Goal: Task Accomplishment & Management: Use online tool/utility

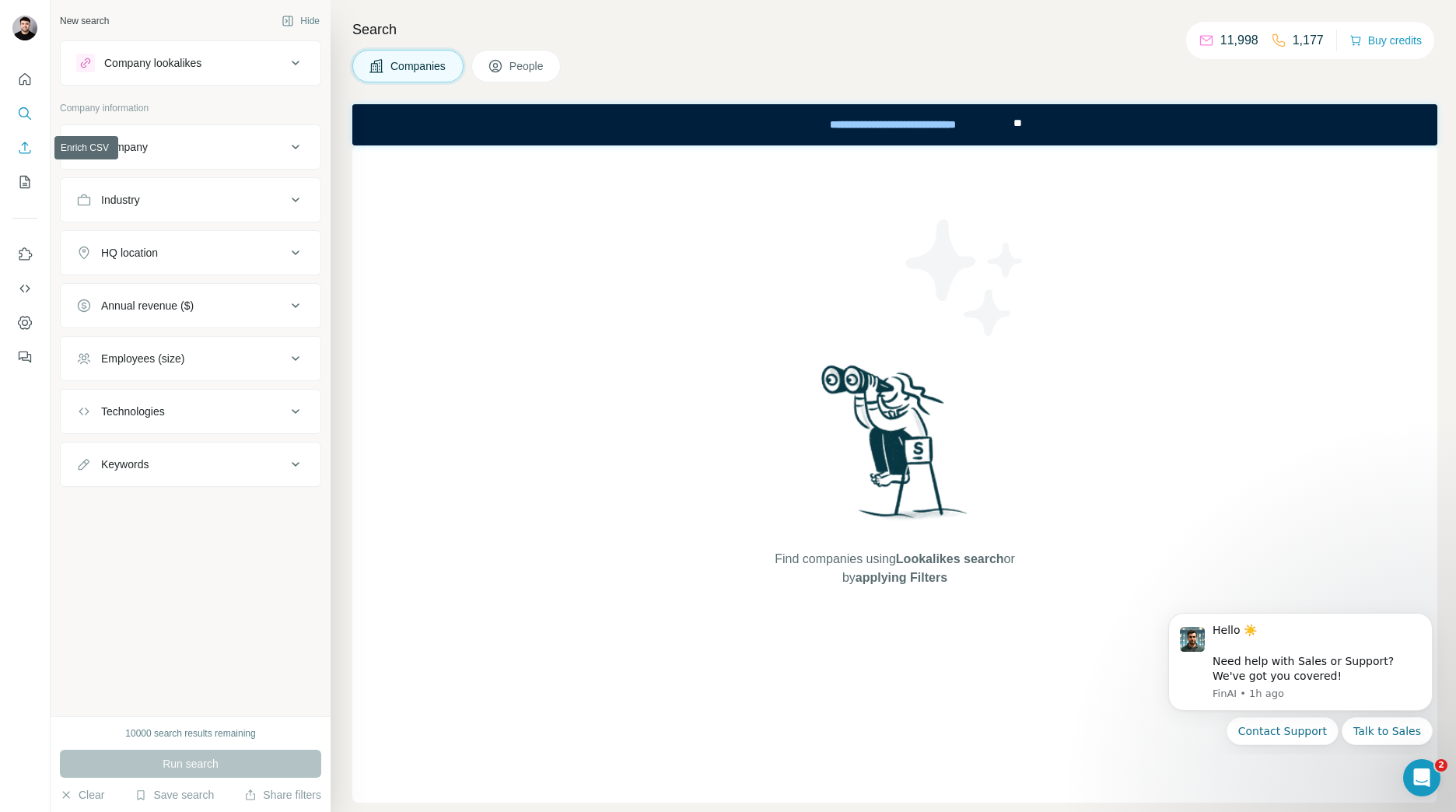
click at [23, 149] on icon "Enrich CSV" at bounding box center [25, 147] width 16 height 16
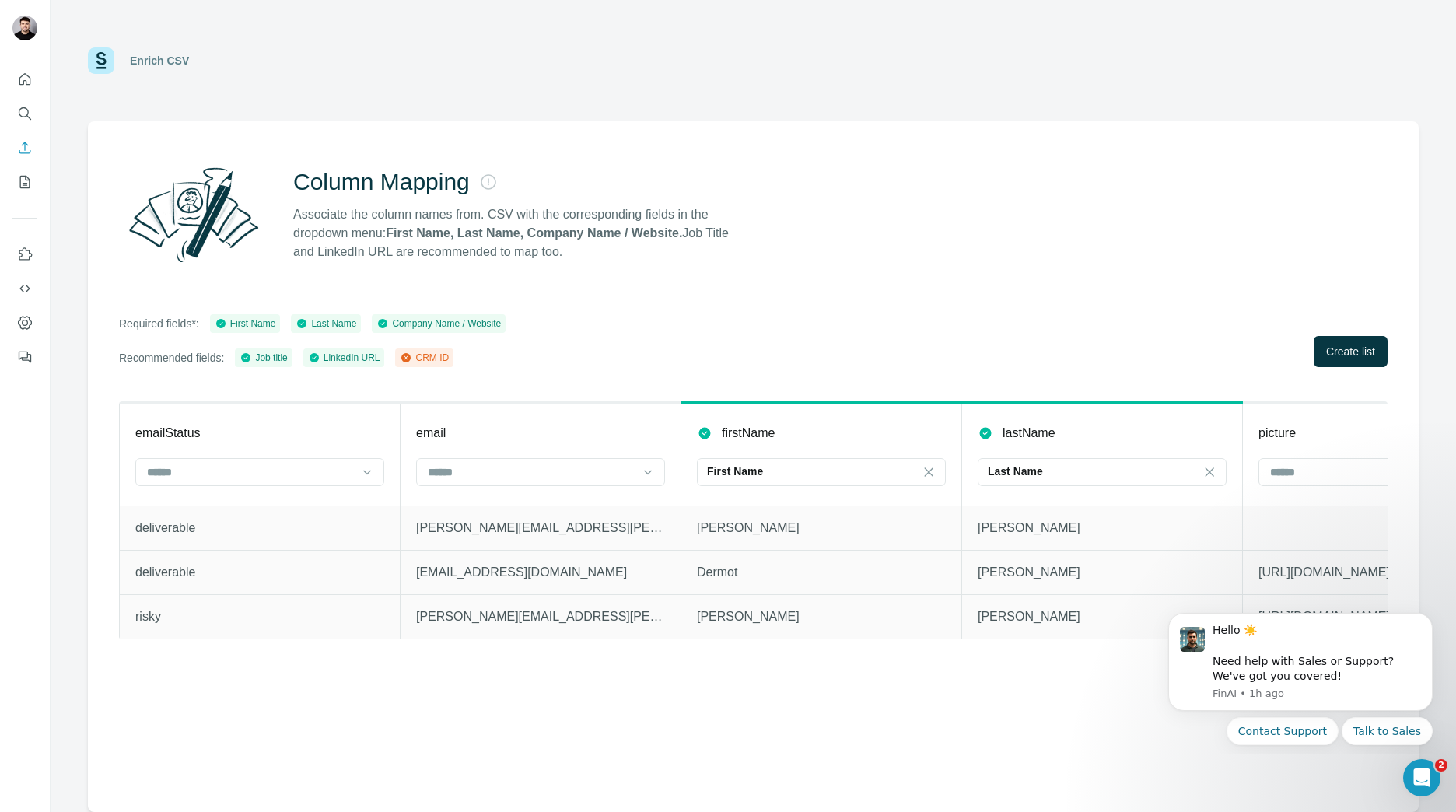
drag, startPoint x: 1080, startPoint y: 273, endPoint x: 1051, endPoint y: 350, distance: 82.3
click at [1051, 350] on div "Column Mapping Associate the column names from. CSV with the corresponding fiel…" at bounding box center [753, 467] width 1331 height 691
click at [520, 714] on div "Column Mapping Associate the column names from. CSV with the corresponding fiel…" at bounding box center [753, 467] width 1331 height 691
click at [1422, 618] on button "Dismiss notification" at bounding box center [1428, 618] width 20 height 20
click at [1431, 621] on icon "Dismiss notification" at bounding box center [1428, 618] width 8 height 8
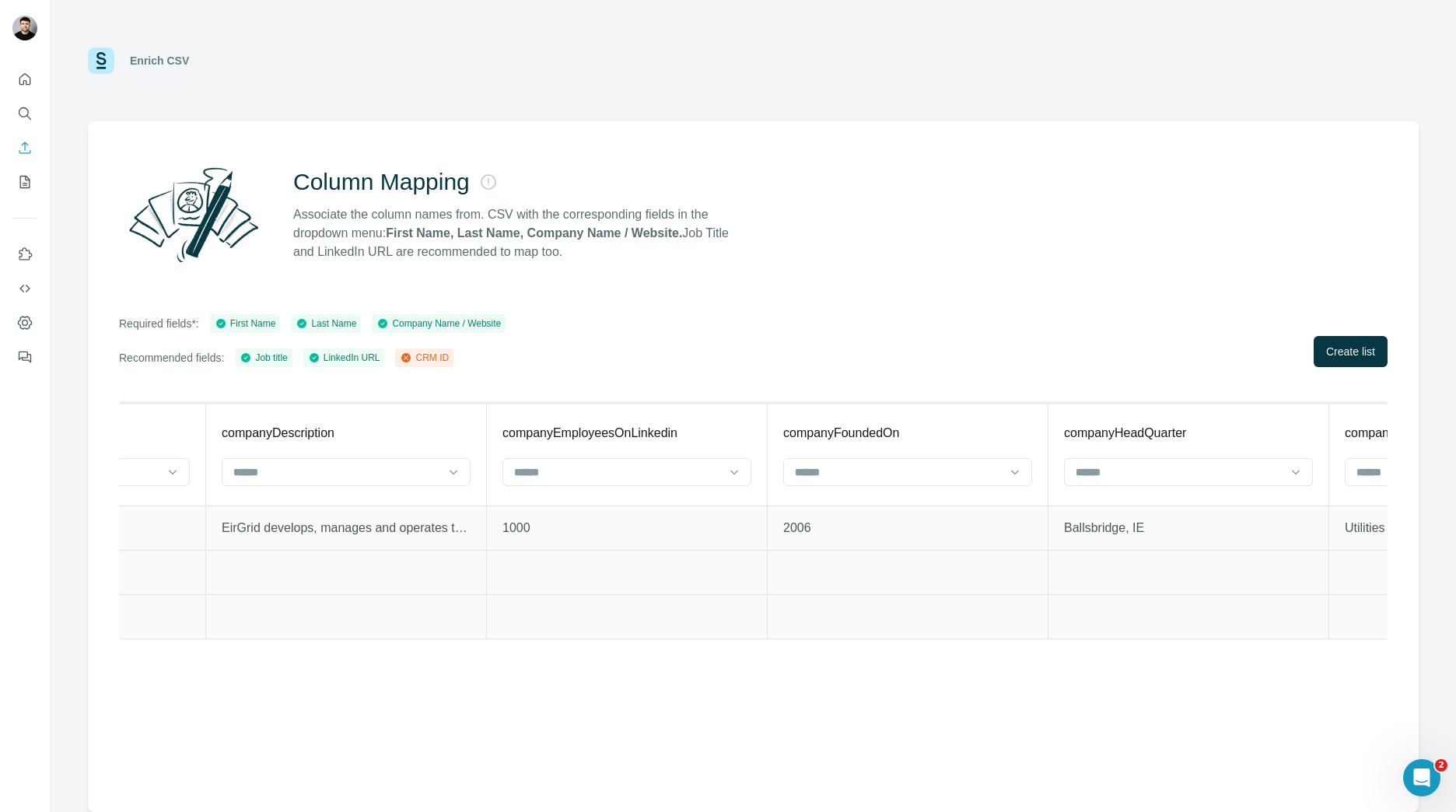
scroll to position [0, 5041]
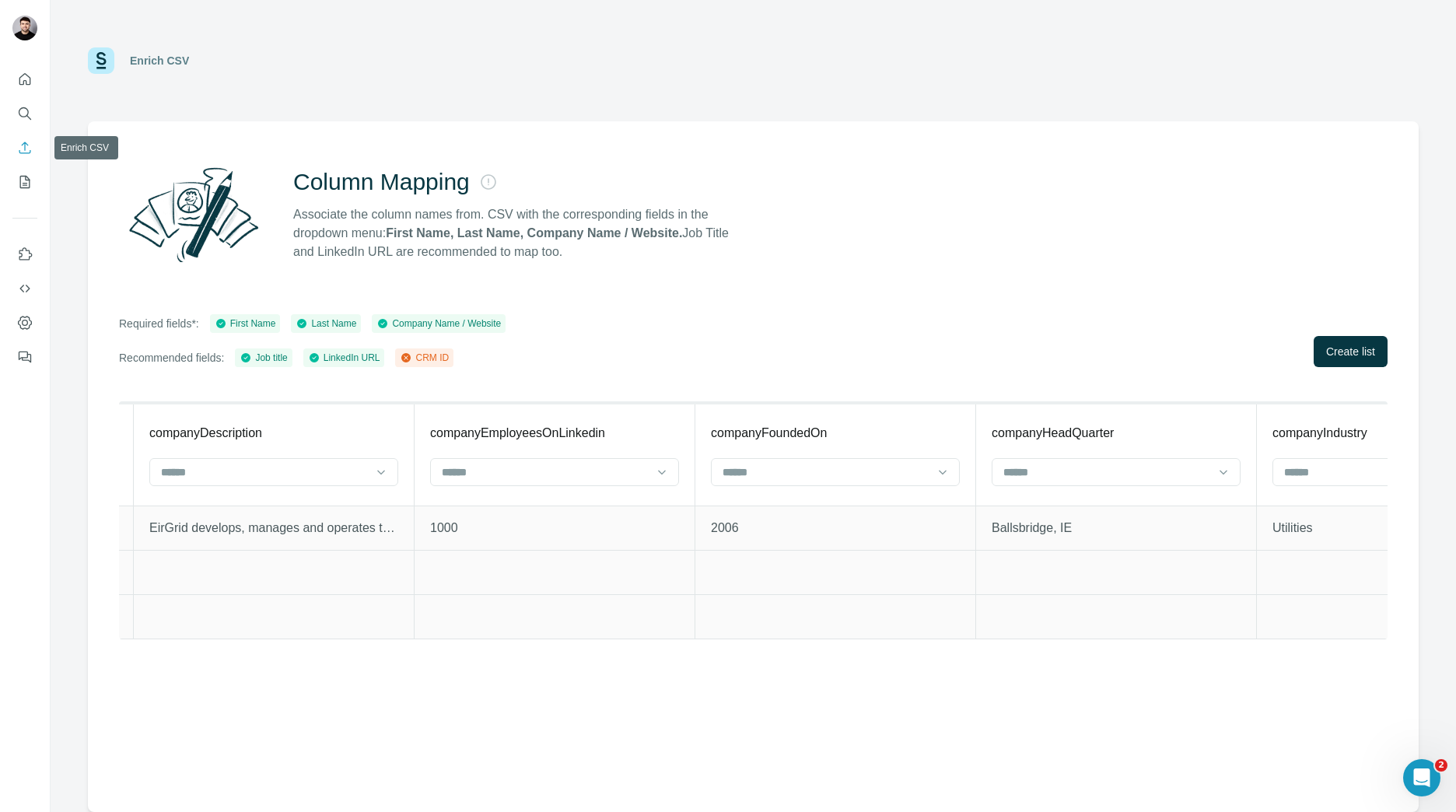
click at [25, 155] on button "Enrich CSV" at bounding box center [25, 148] width 25 height 28
click at [23, 185] on icon "My lists" at bounding box center [27, 181] width 8 height 10
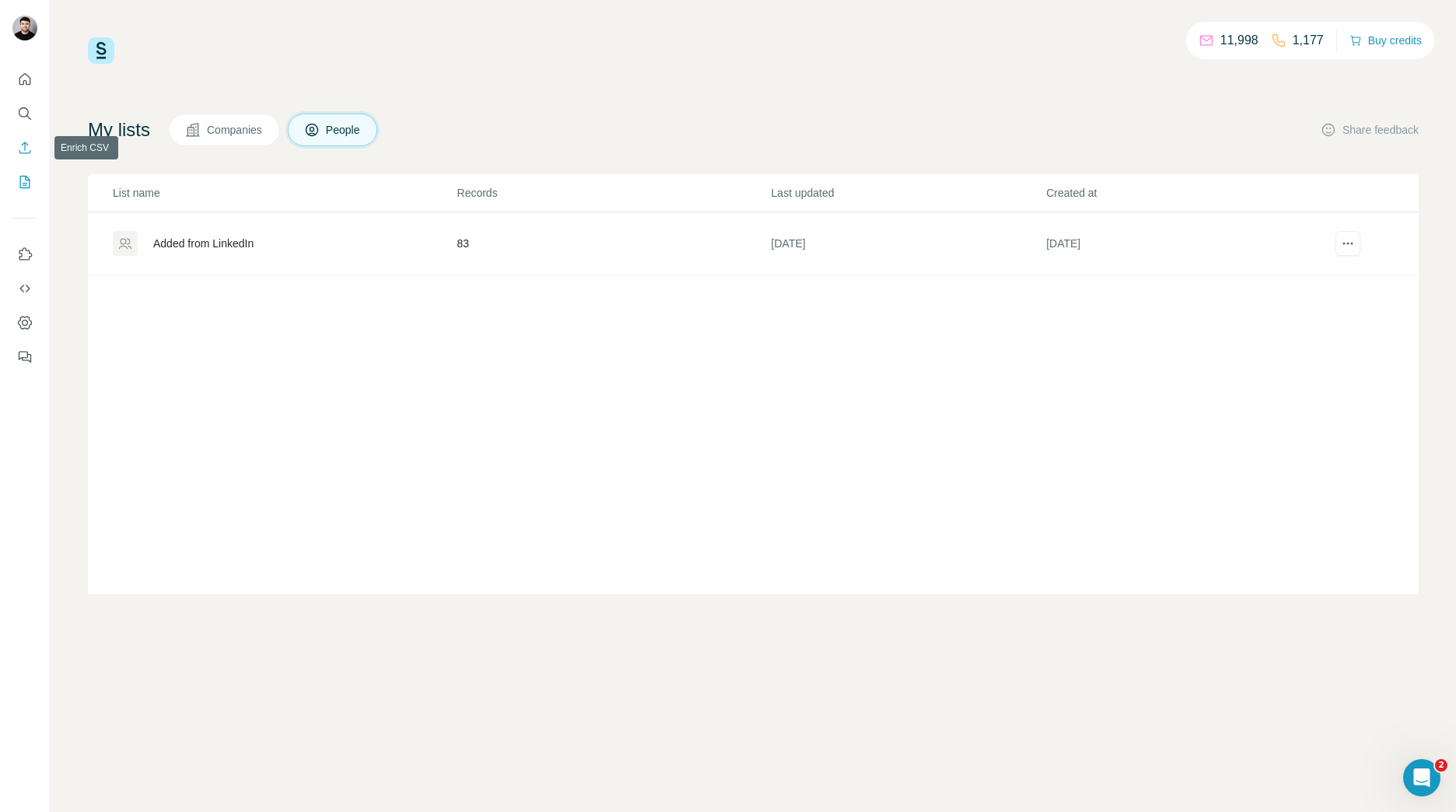
click at [19, 154] on icon "Enrich CSV" at bounding box center [25, 147] width 16 height 16
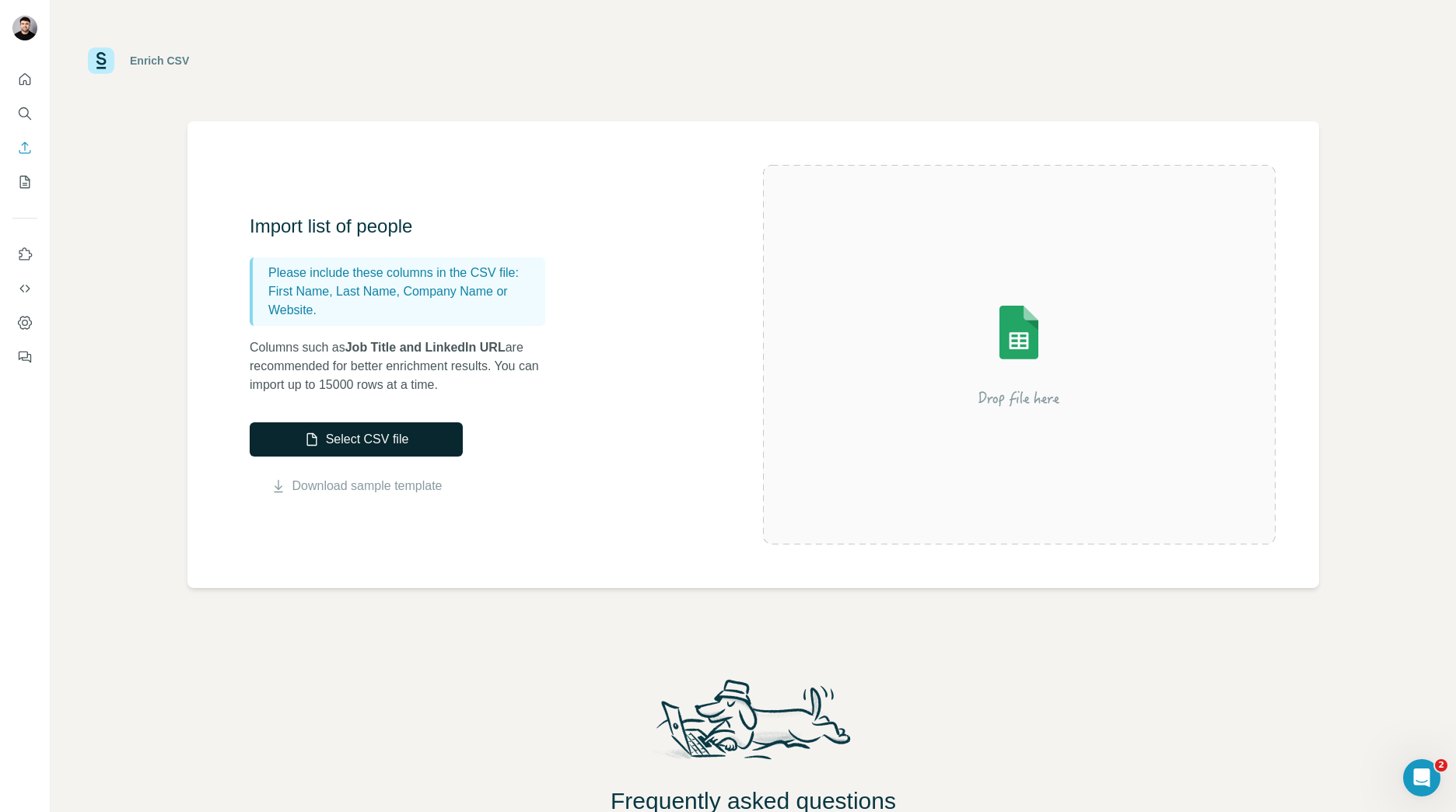
click at [324, 423] on button "Select CSV file" at bounding box center [356, 439] width 213 height 34
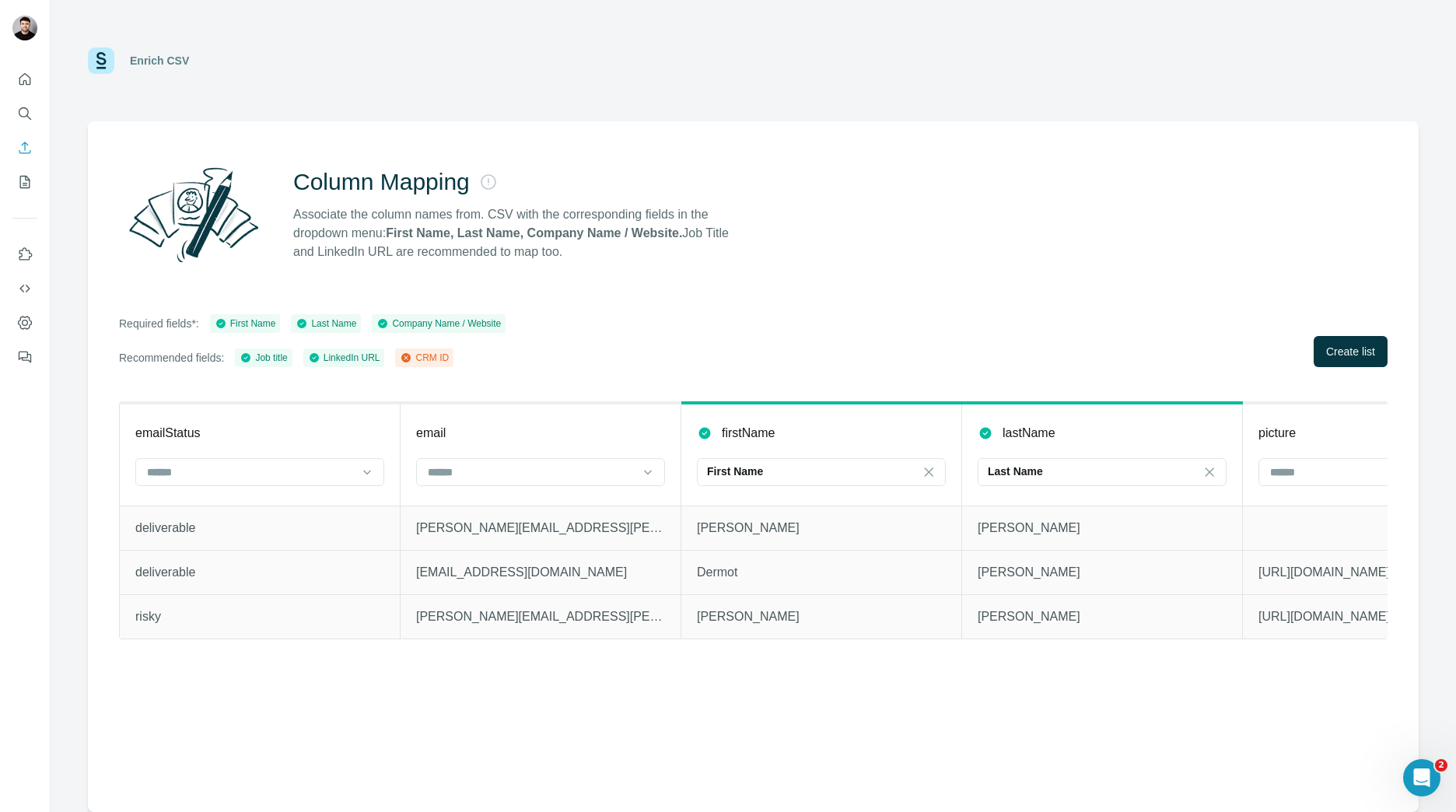
click at [1364, 335] on div "Required fields*: First Name Last Name Company Name / Website Recommended field…" at bounding box center [753, 341] width 1269 height 53
click at [1354, 351] on span "Create list" at bounding box center [1351, 351] width 49 height 16
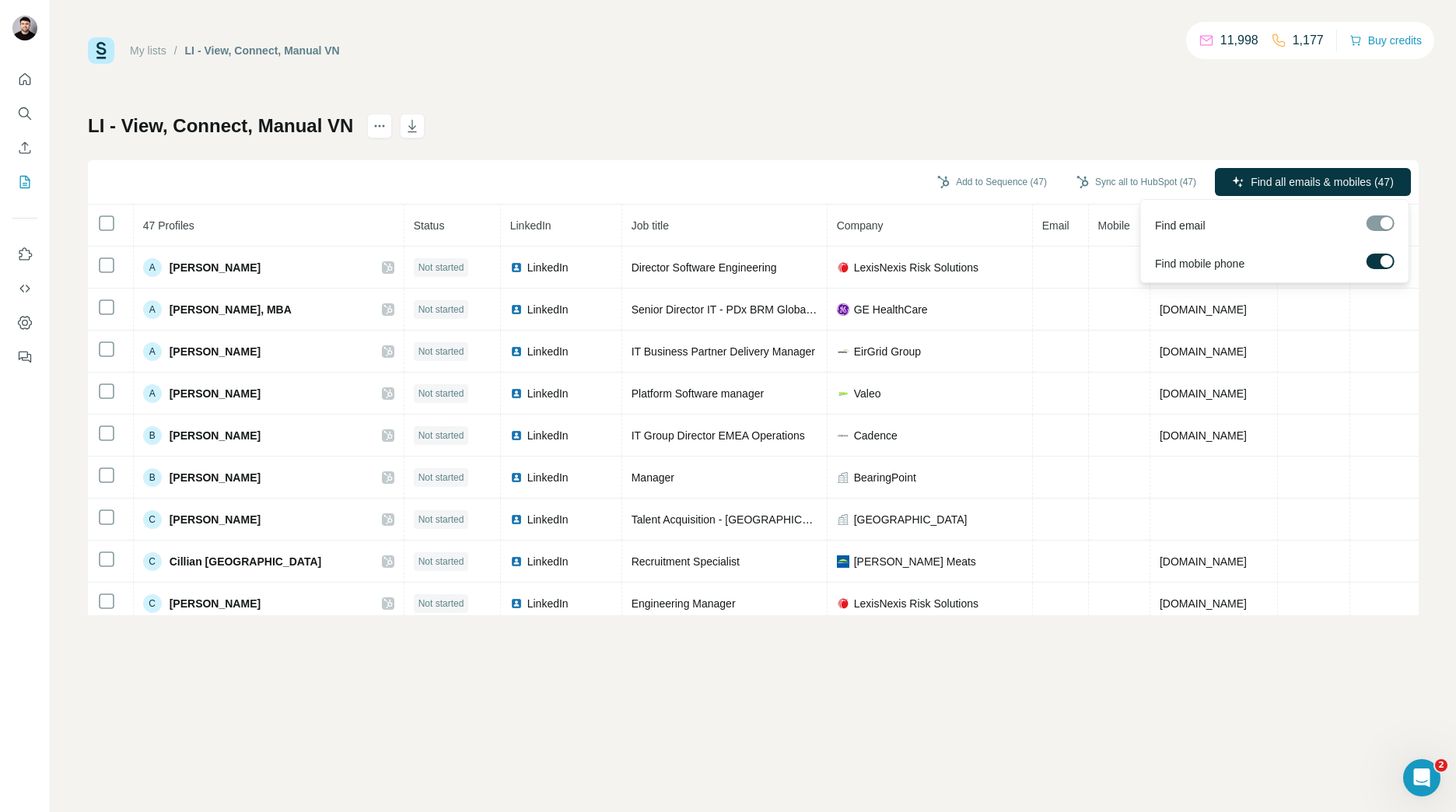
click at [1382, 220] on div at bounding box center [1381, 223] width 28 height 16
click at [1356, 179] on span "Find all emails & mobiles (47)" at bounding box center [1322, 181] width 143 height 16
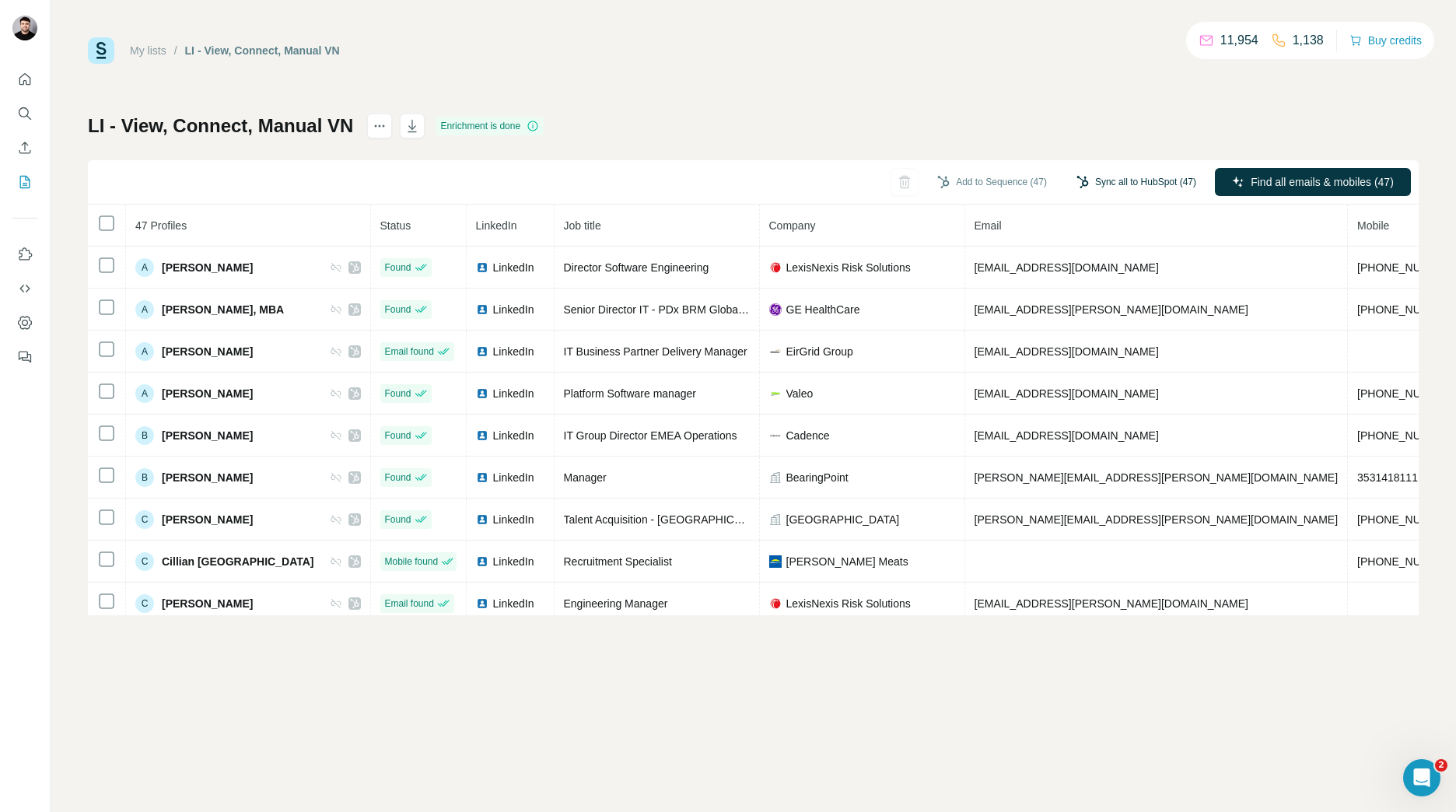
click at [1141, 178] on button "Sync all to HubSpot (47)" at bounding box center [1136, 182] width 141 height 24
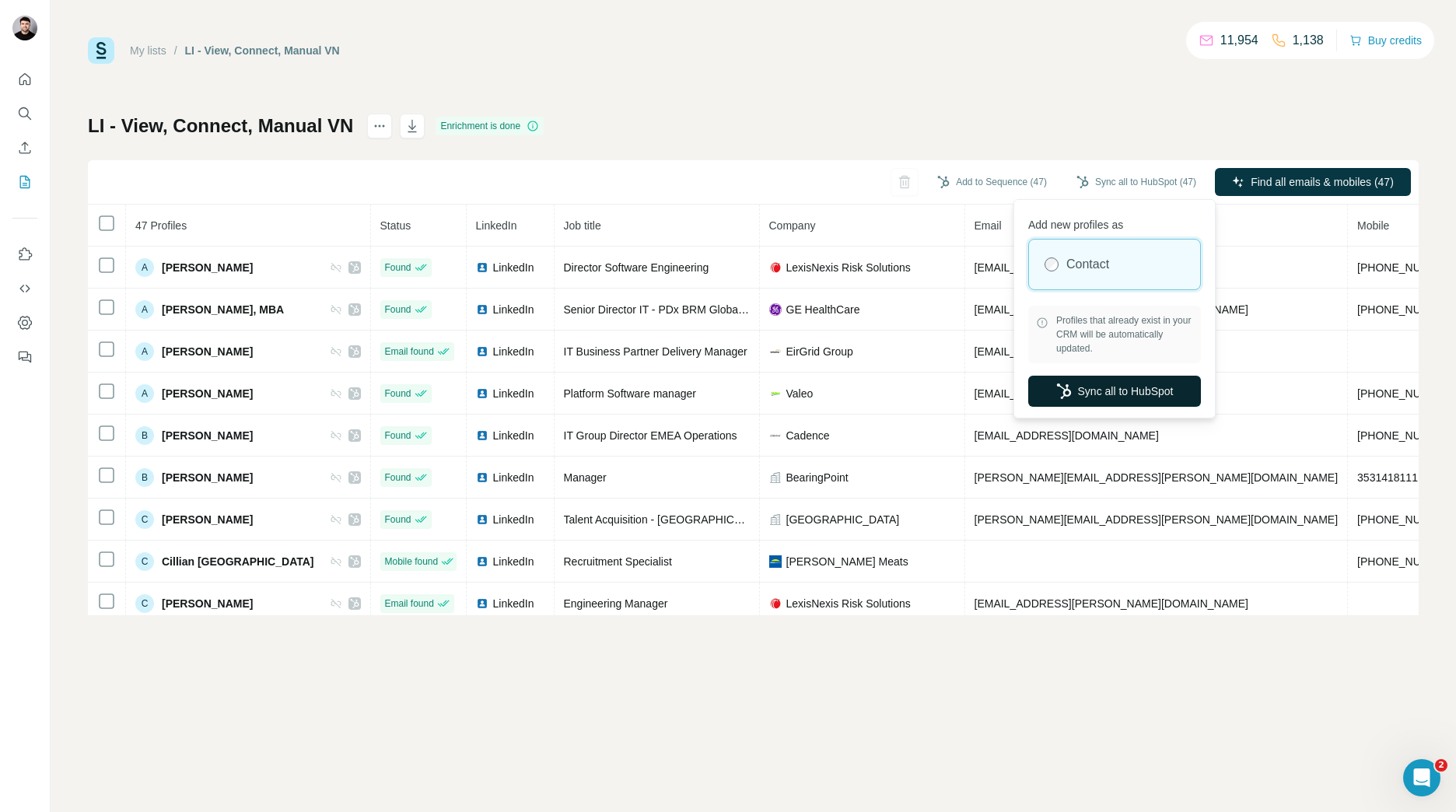
click at [1088, 385] on button "Sync all to HubSpot" at bounding box center [1114, 391] width 172 height 31
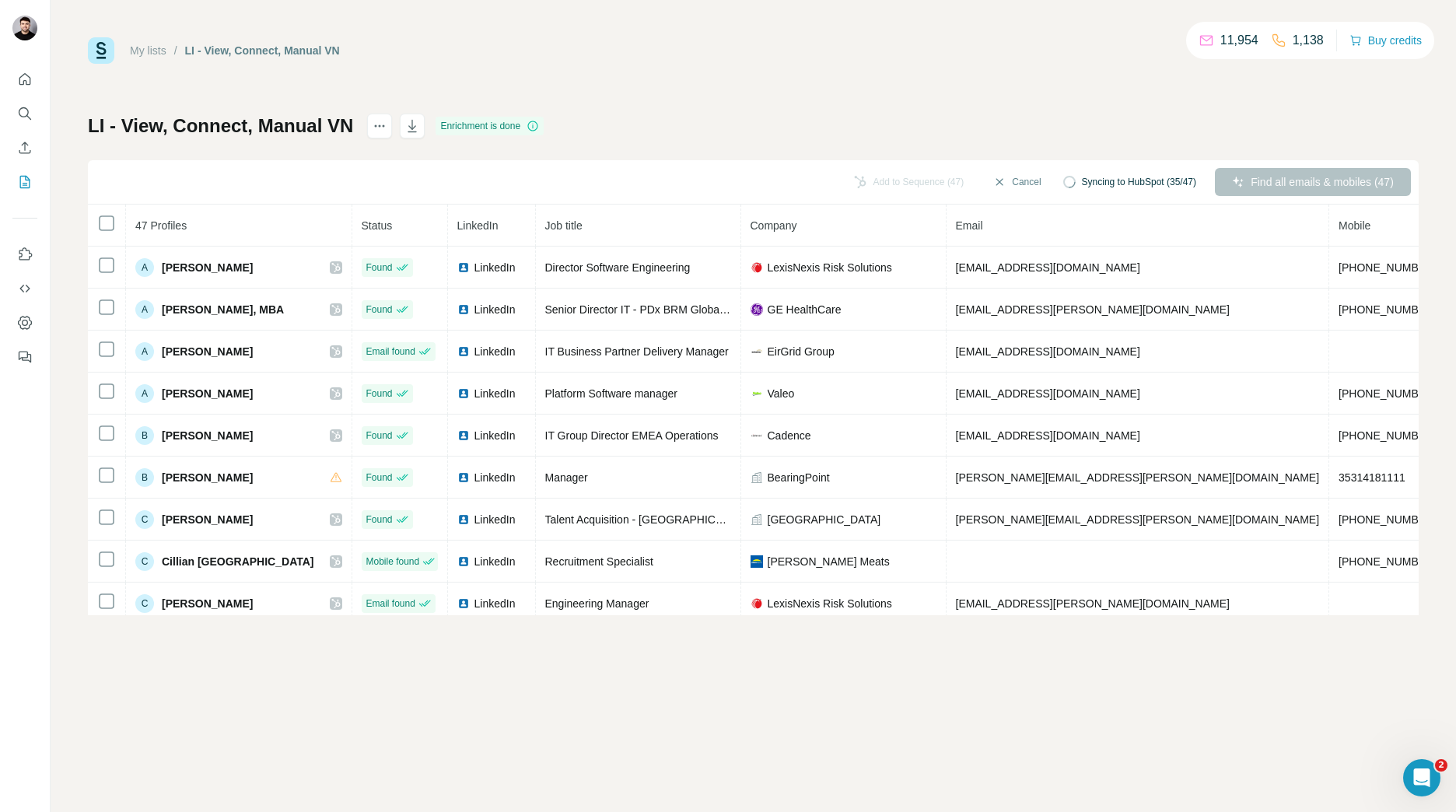
click at [658, 39] on div "My lists / LI - View, Connect, Manual VN 11,954 1,138 Buy credits" at bounding box center [753, 51] width 1331 height 26
click at [1161, 174] on button "Sync all to HubSpot (47)" at bounding box center [1136, 182] width 141 height 24
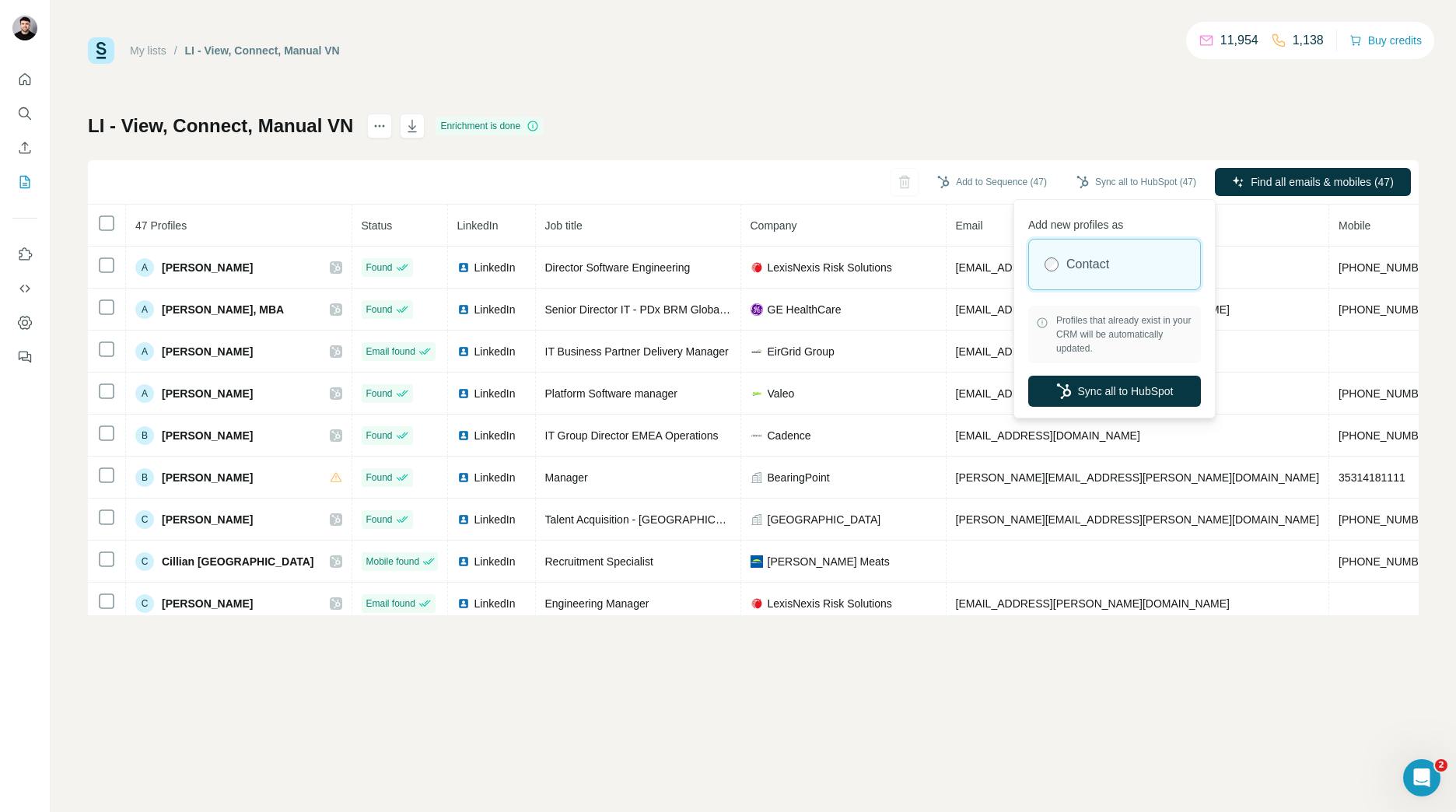
click at [1090, 330] on span "Profiles that already exist in your CRM will be automatically updated." at bounding box center [1125, 334] width 137 height 42
click at [1043, 322] on icon at bounding box center [1042, 323] width 1 height 5
click at [1074, 400] on button "Sync all to HubSpot" at bounding box center [1114, 391] width 172 height 31
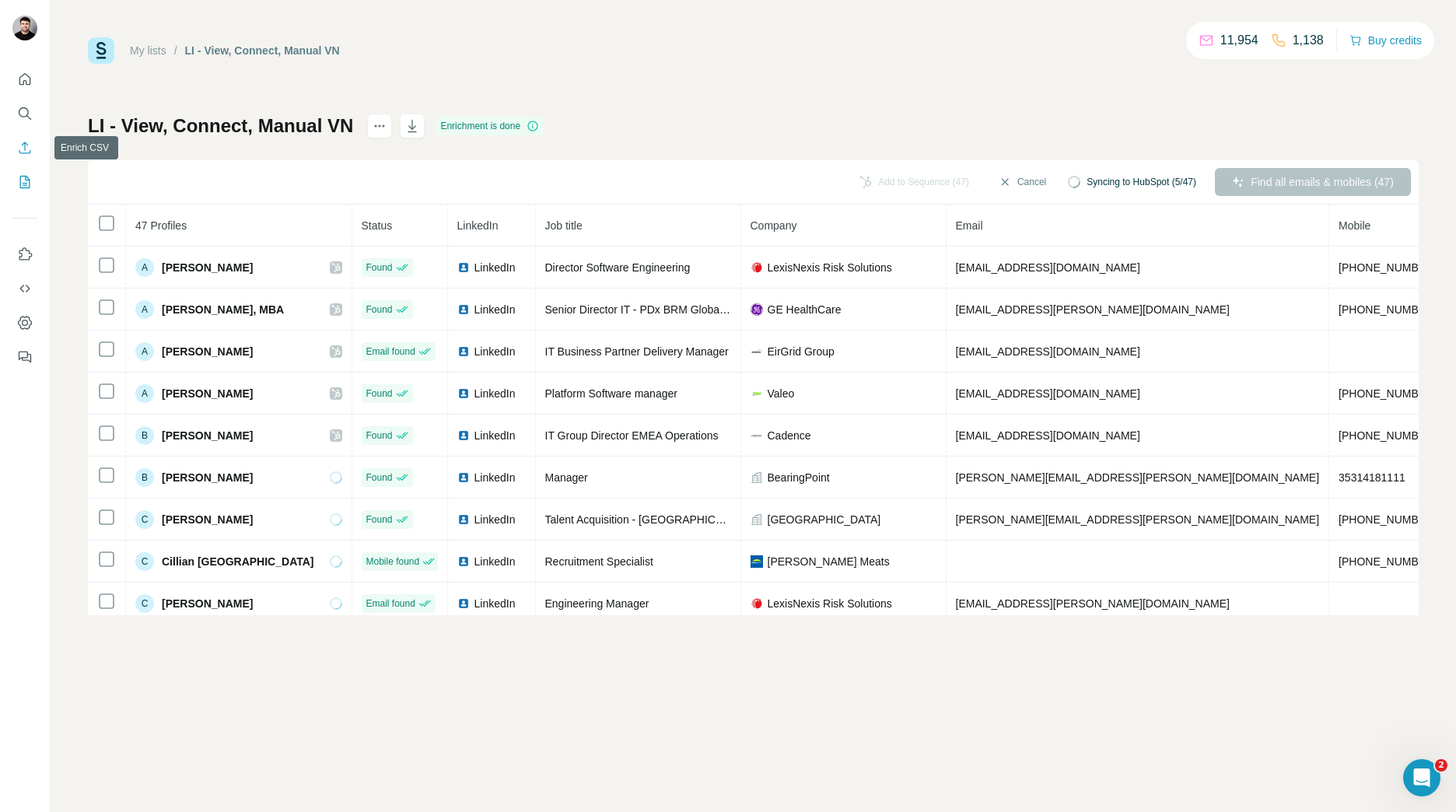
click at [25, 149] on icon "Enrich CSV" at bounding box center [25, 147] width 16 height 16
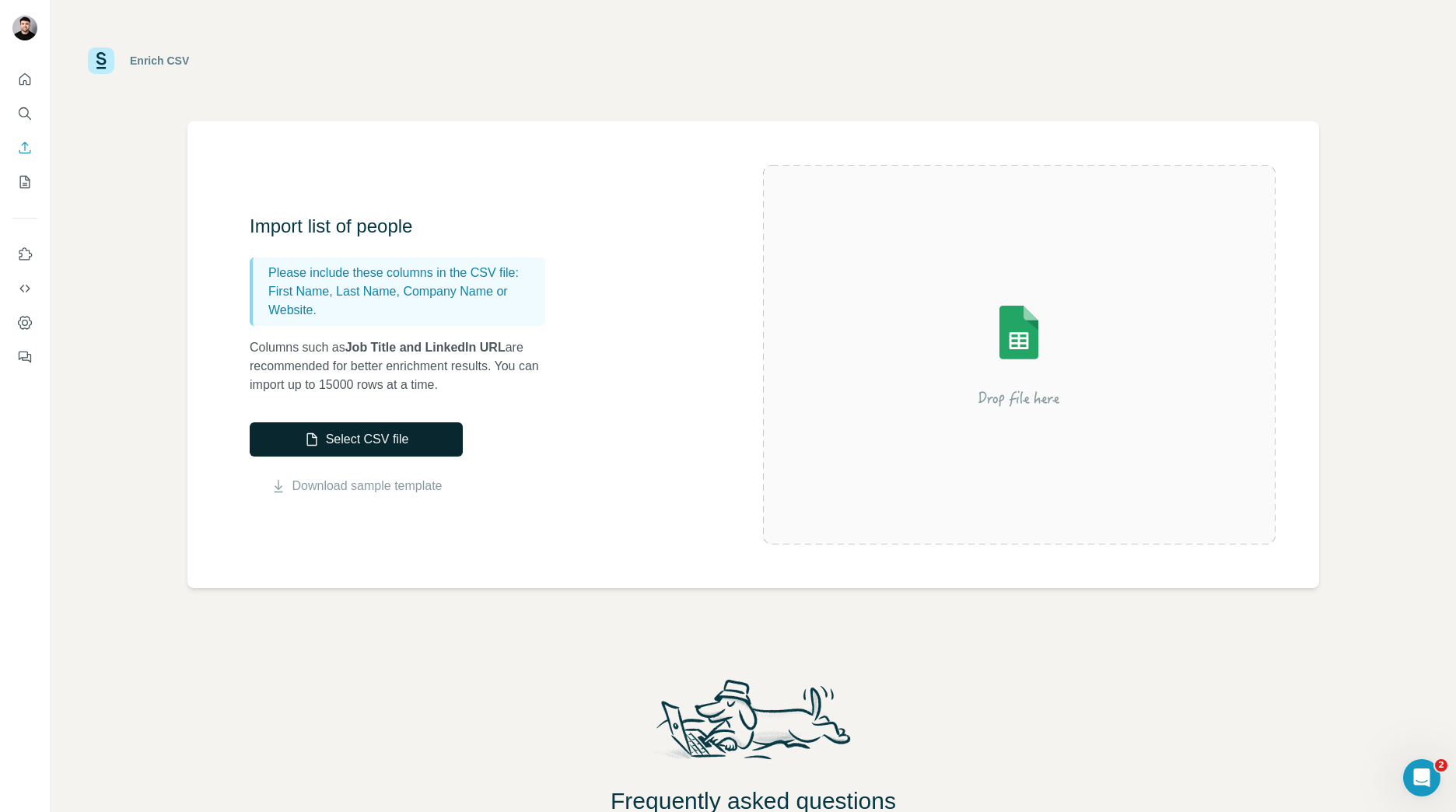
click at [316, 439] on icon "button" at bounding box center [311, 439] width 16 height 16
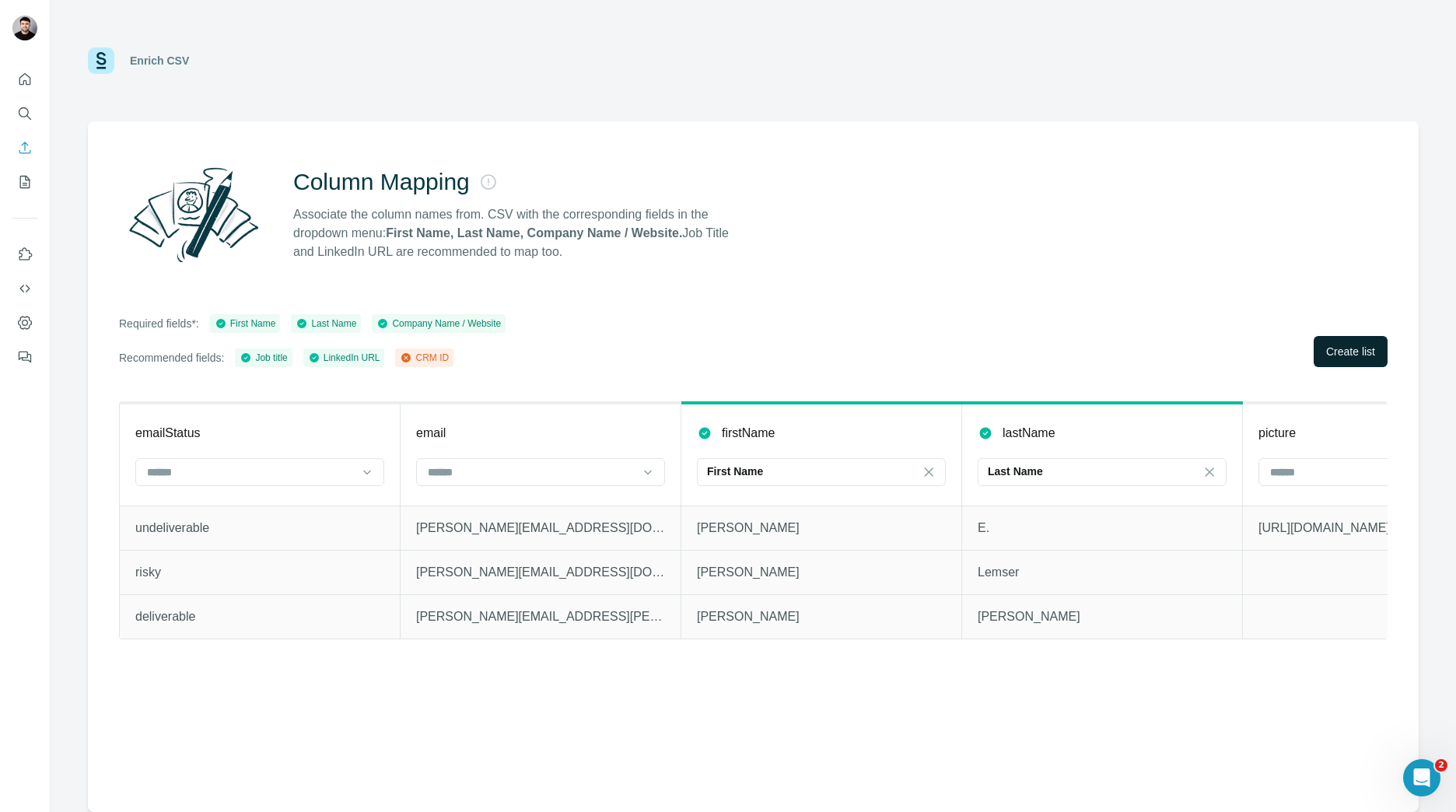
click at [1352, 350] on span "Create list" at bounding box center [1351, 351] width 49 height 16
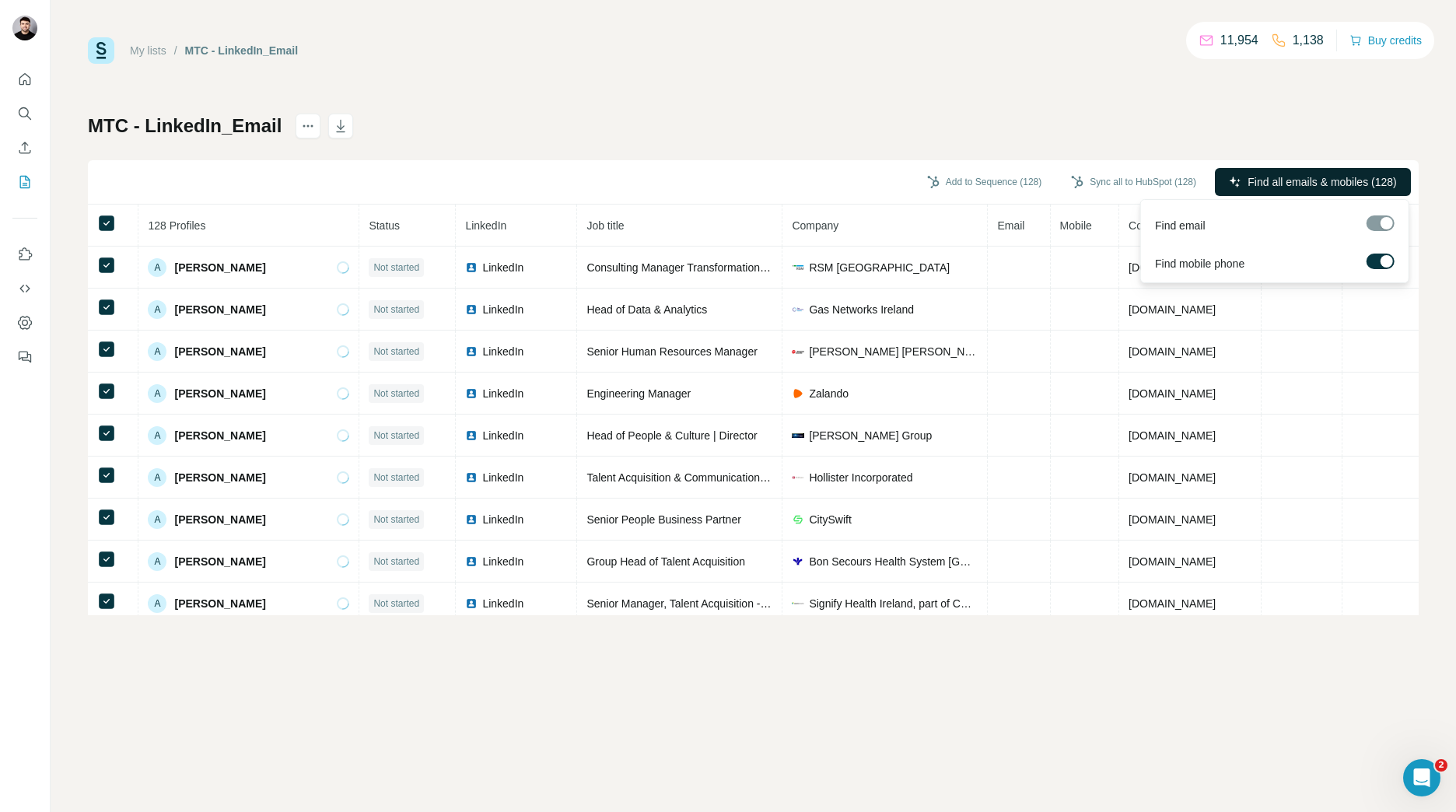
click at [1269, 171] on button "Find all emails & mobiles (128)" at bounding box center [1313, 182] width 196 height 28
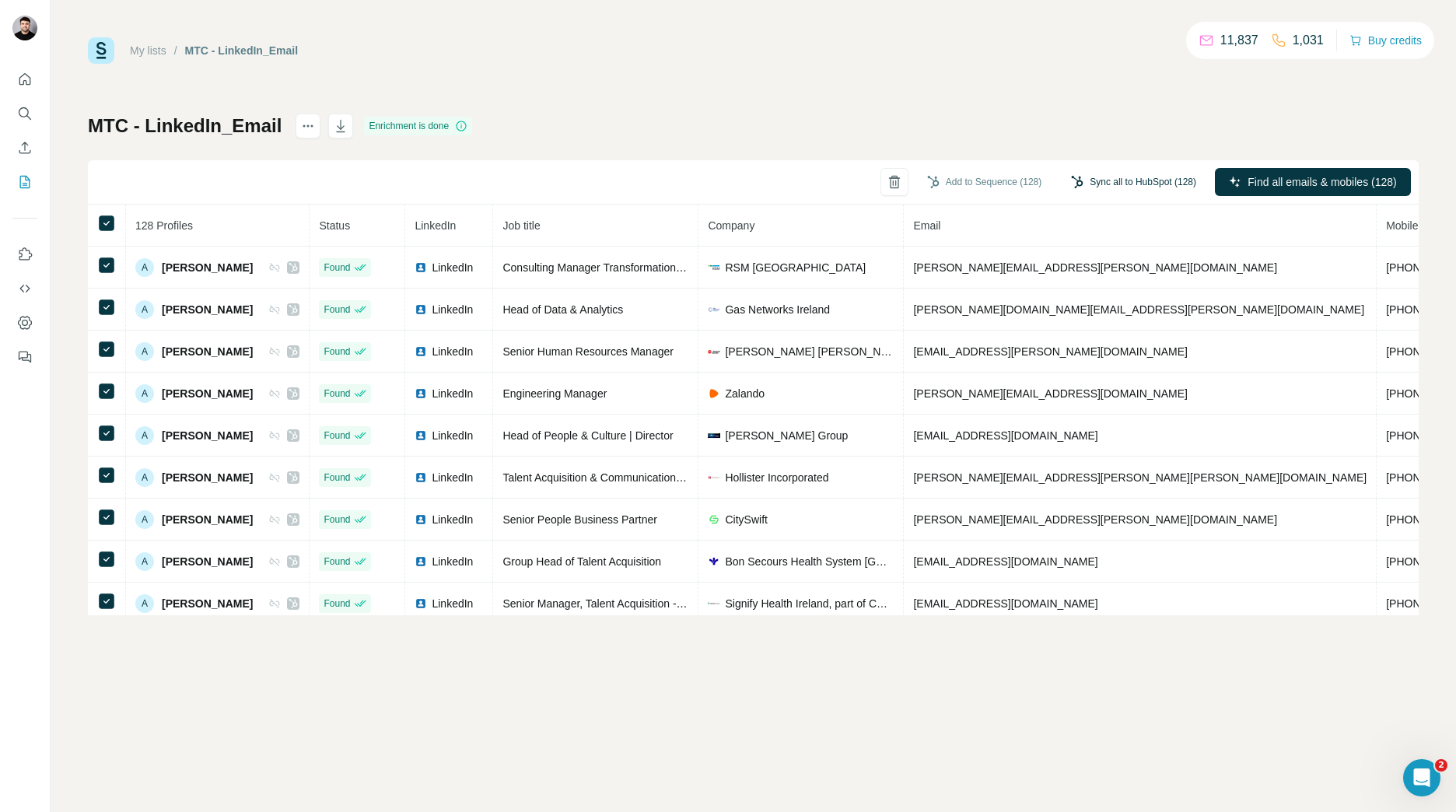
click at [1165, 190] on button "Sync all to HubSpot (128)" at bounding box center [1134, 182] width 147 height 24
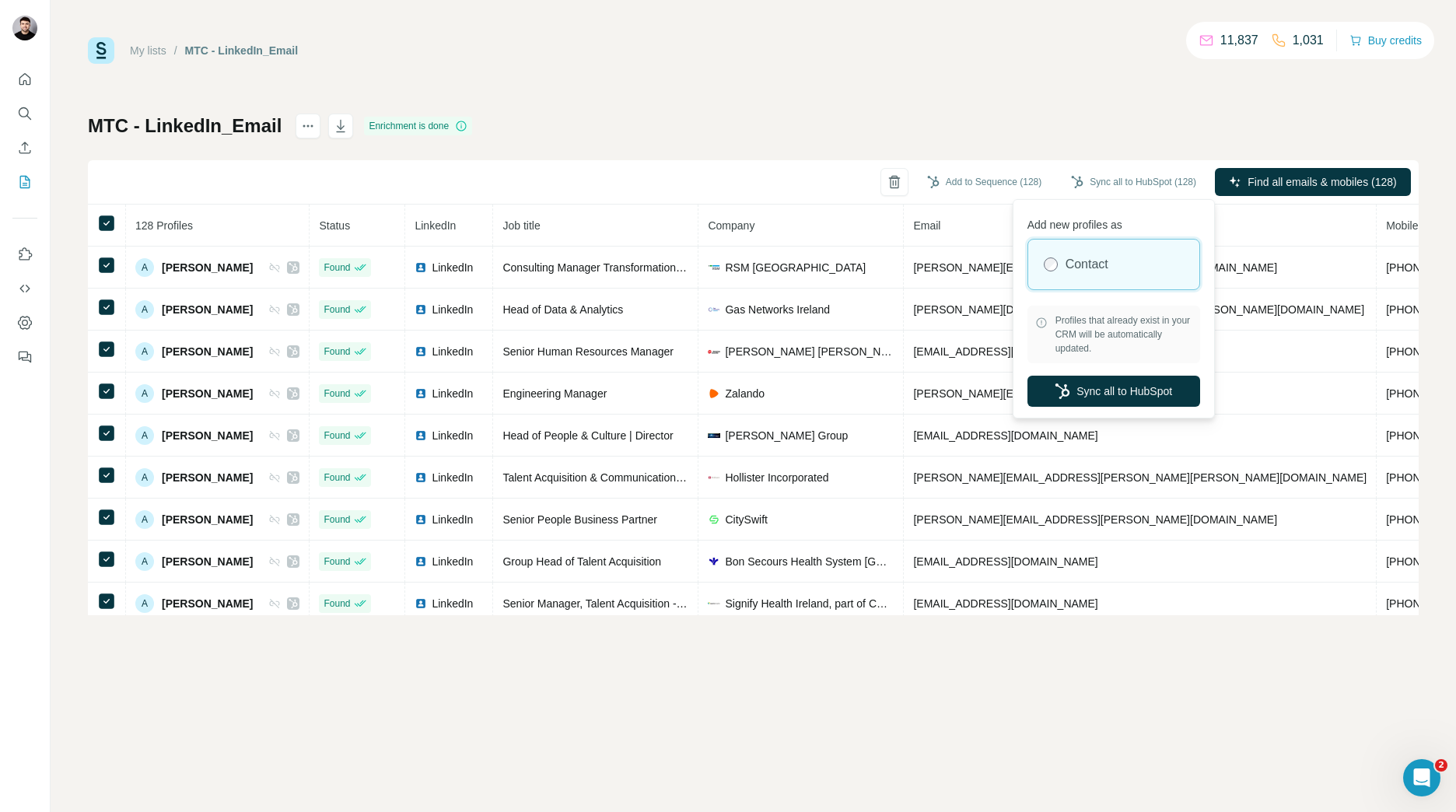
click at [1081, 264] on label "Contact" at bounding box center [1087, 264] width 42 height 19
click at [1079, 387] on button "Sync all to HubSpot" at bounding box center [1114, 391] width 172 height 31
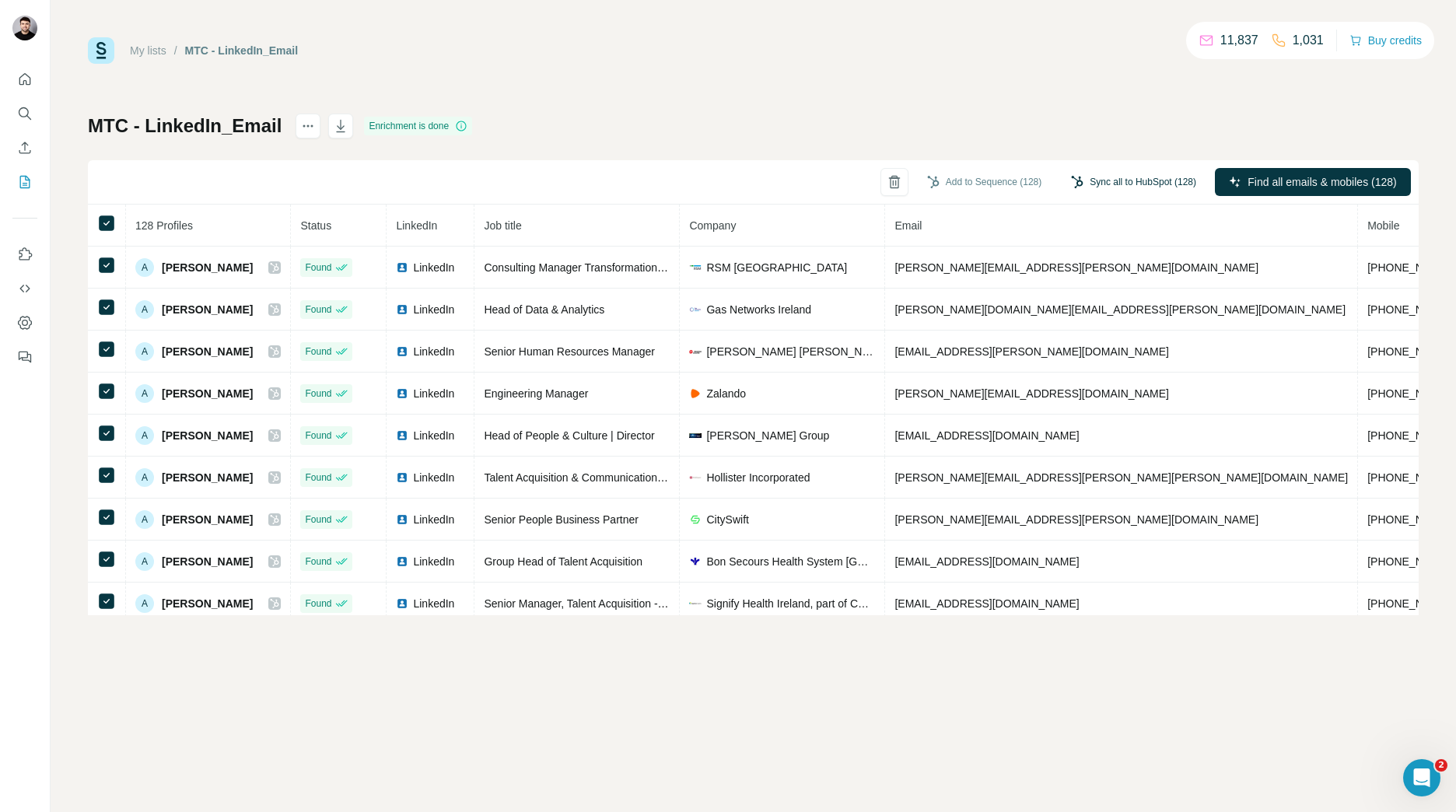
click at [1135, 188] on button "Sync all to HubSpot (128)" at bounding box center [1134, 182] width 147 height 24
